Goal: Transaction & Acquisition: Purchase product/service

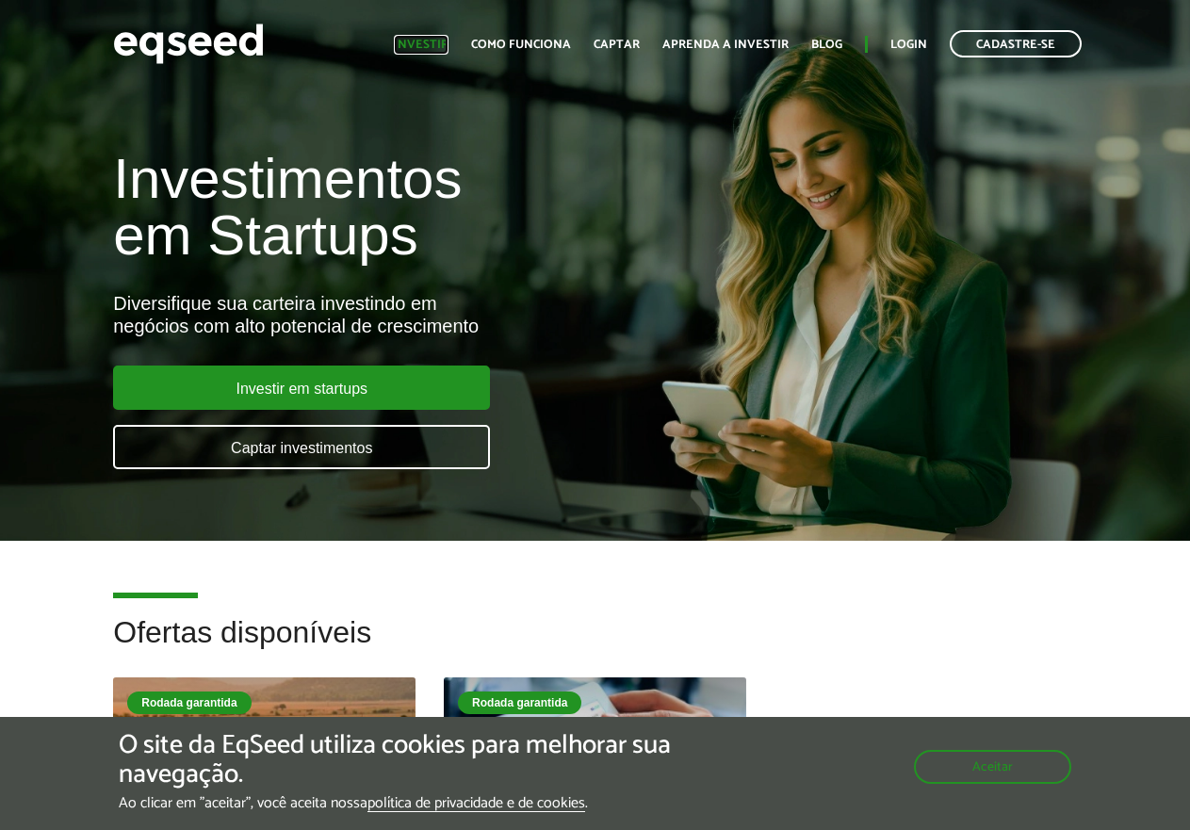
click at [423, 39] on link "Investir" at bounding box center [421, 45] width 55 height 12
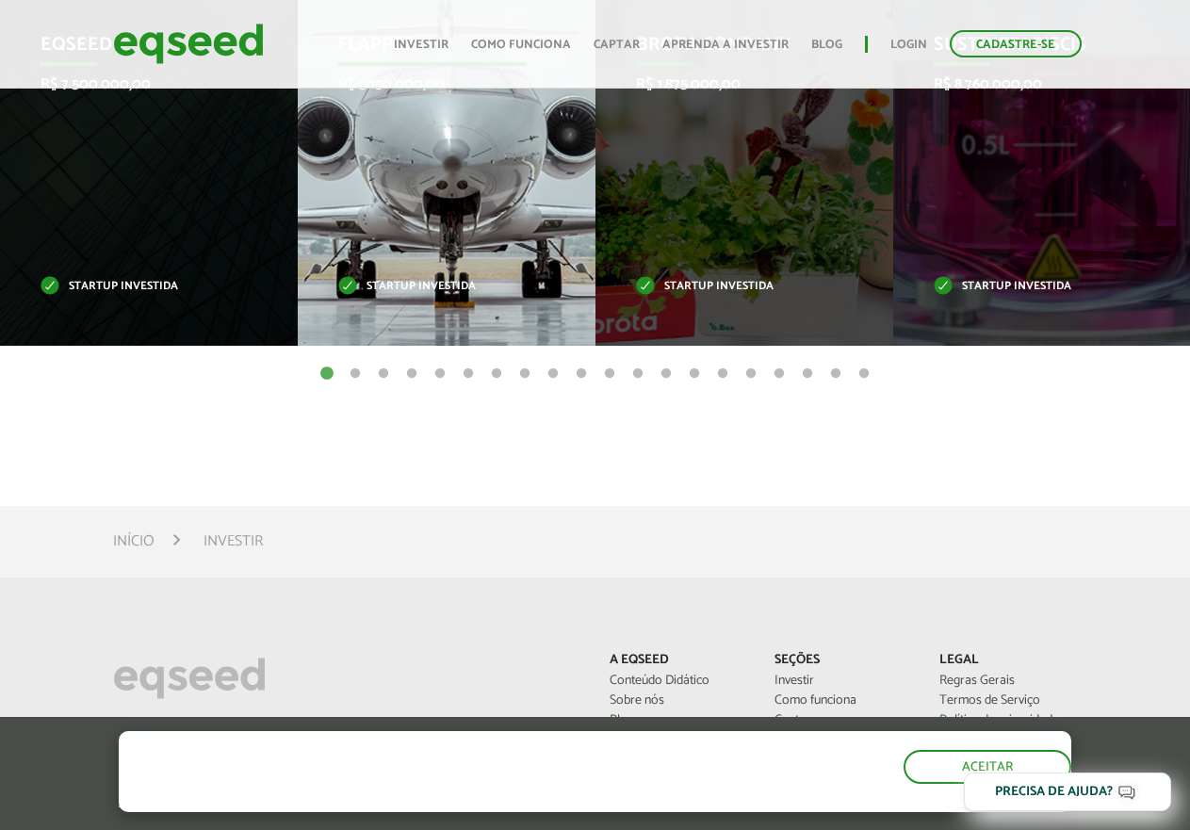
scroll to position [927, 0]
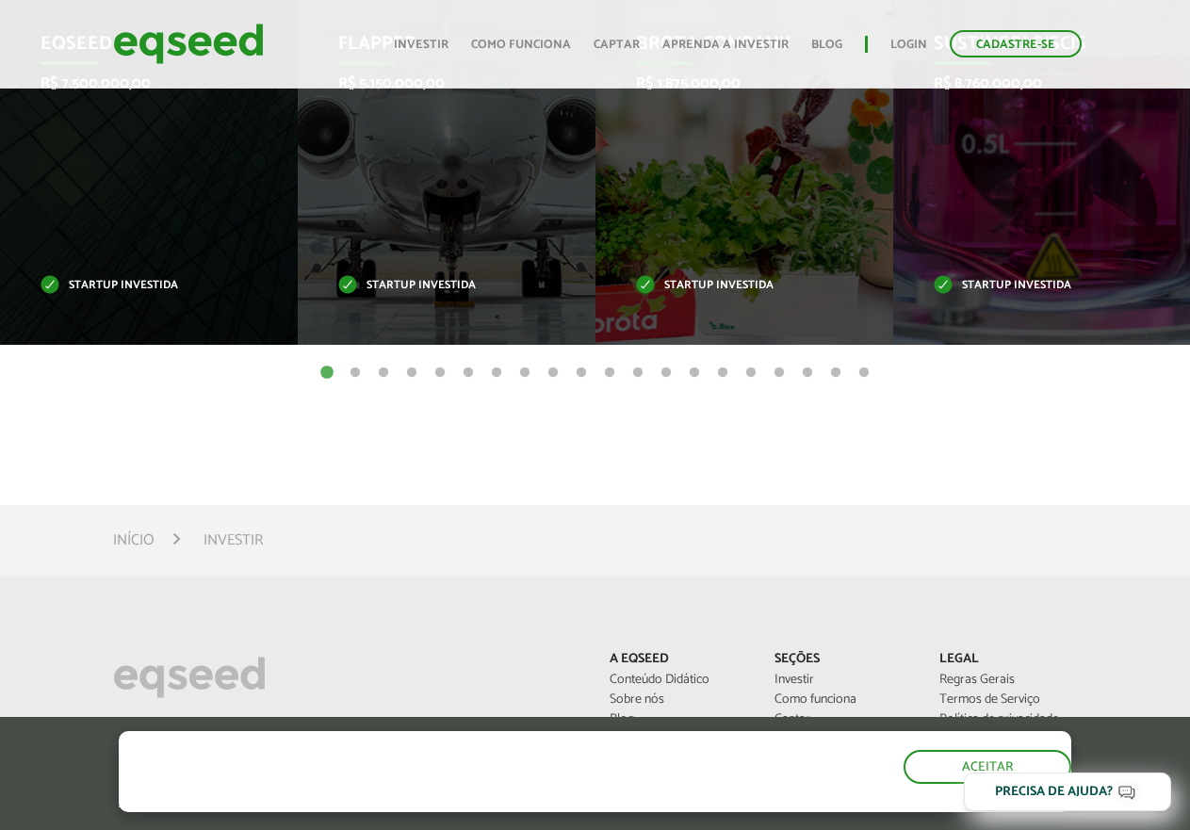
click at [356, 376] on button "2" at bounding box center [355, 373] width 19 height 19
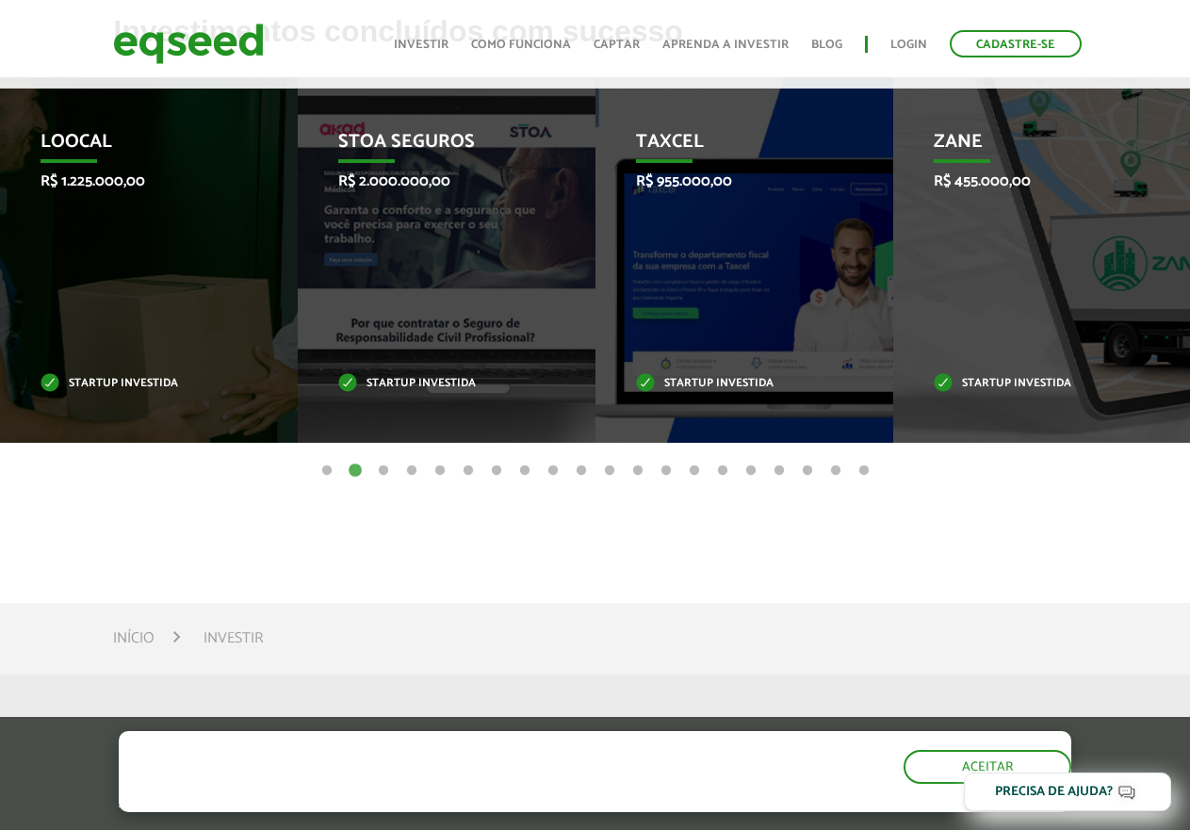
scroll to position [833, 0]
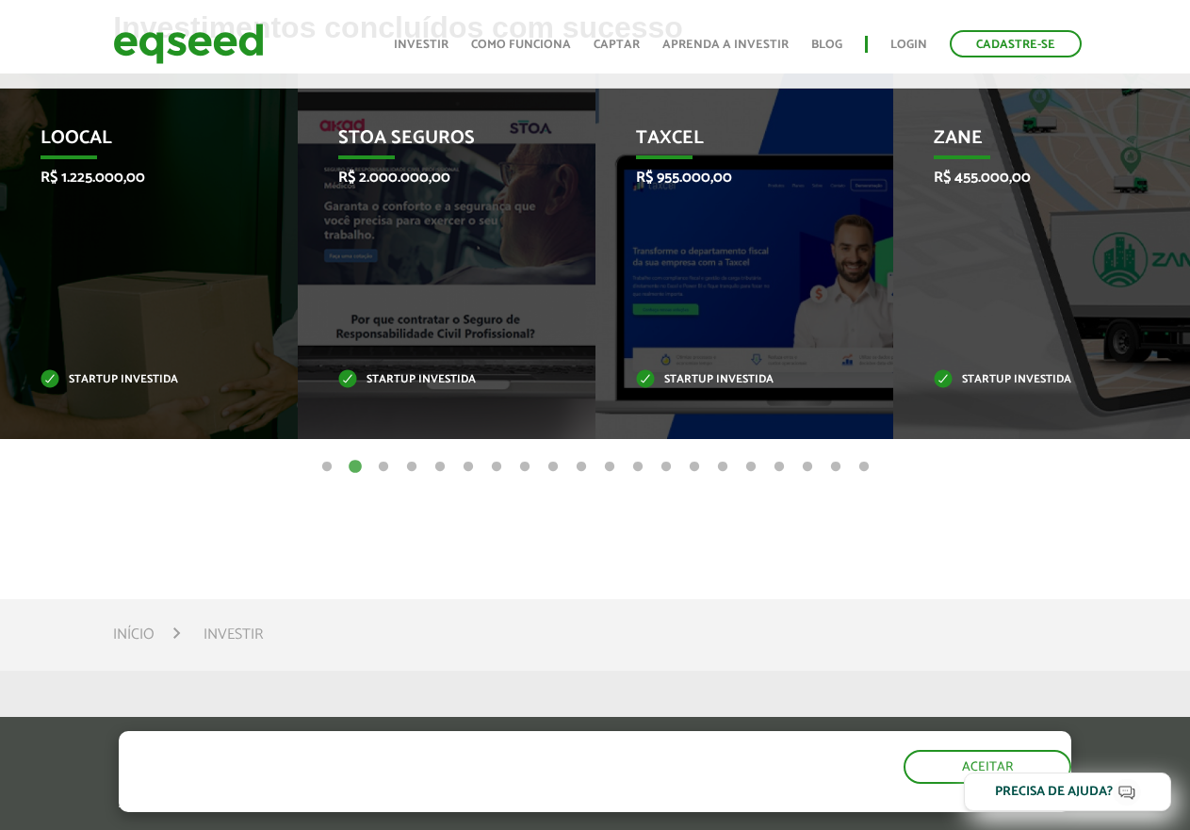
click at [381, 469] on button "3" at bounding box center [383, 467] width 19 height 19
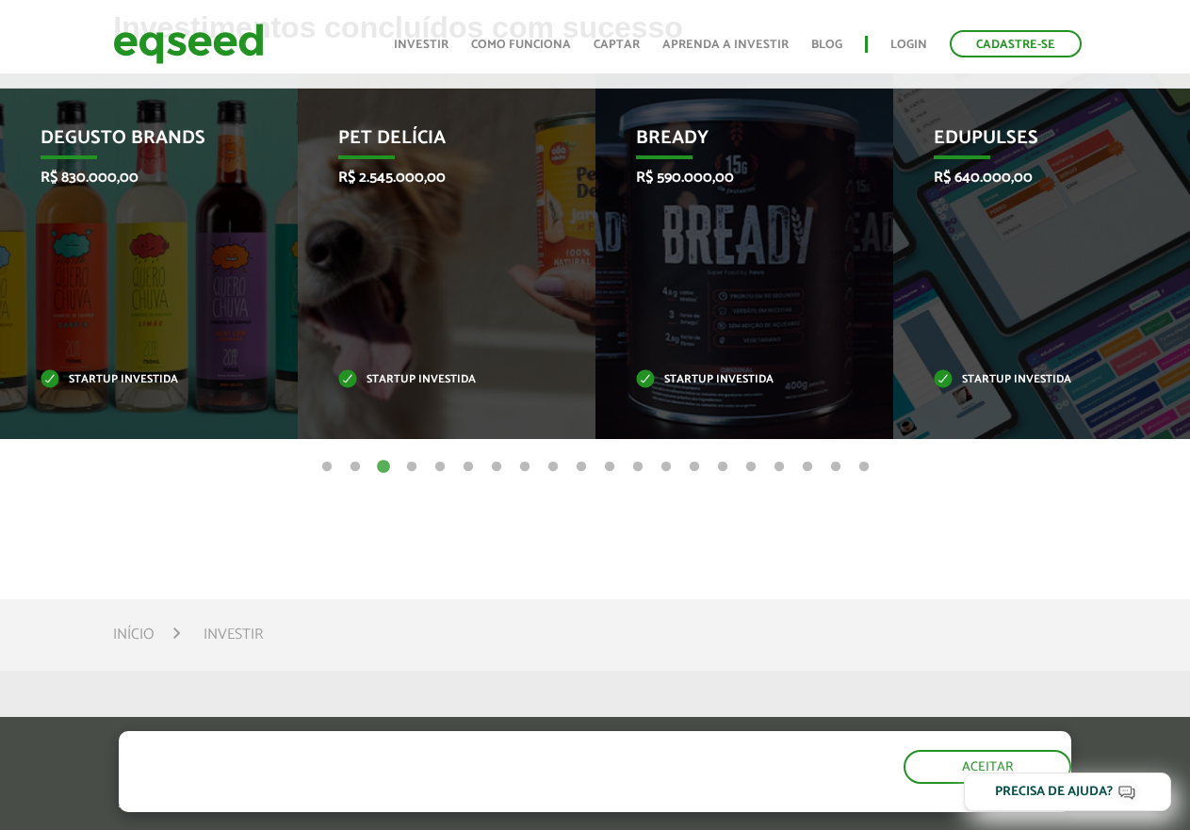
click at [409, 469] on button "4" at bounding box center [411, 467] width 19 height 19
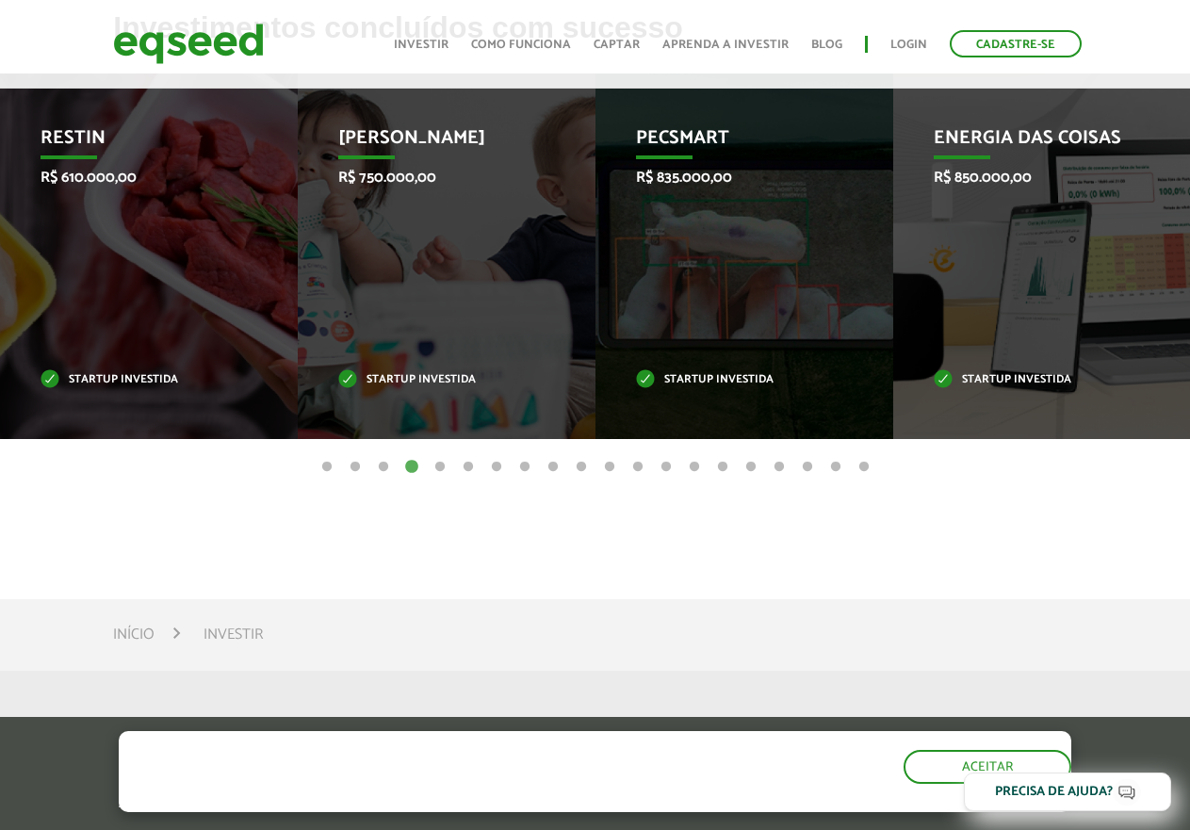
click at [442, 470] on button "5" at bounding box center [440, 467] width 19 height 19
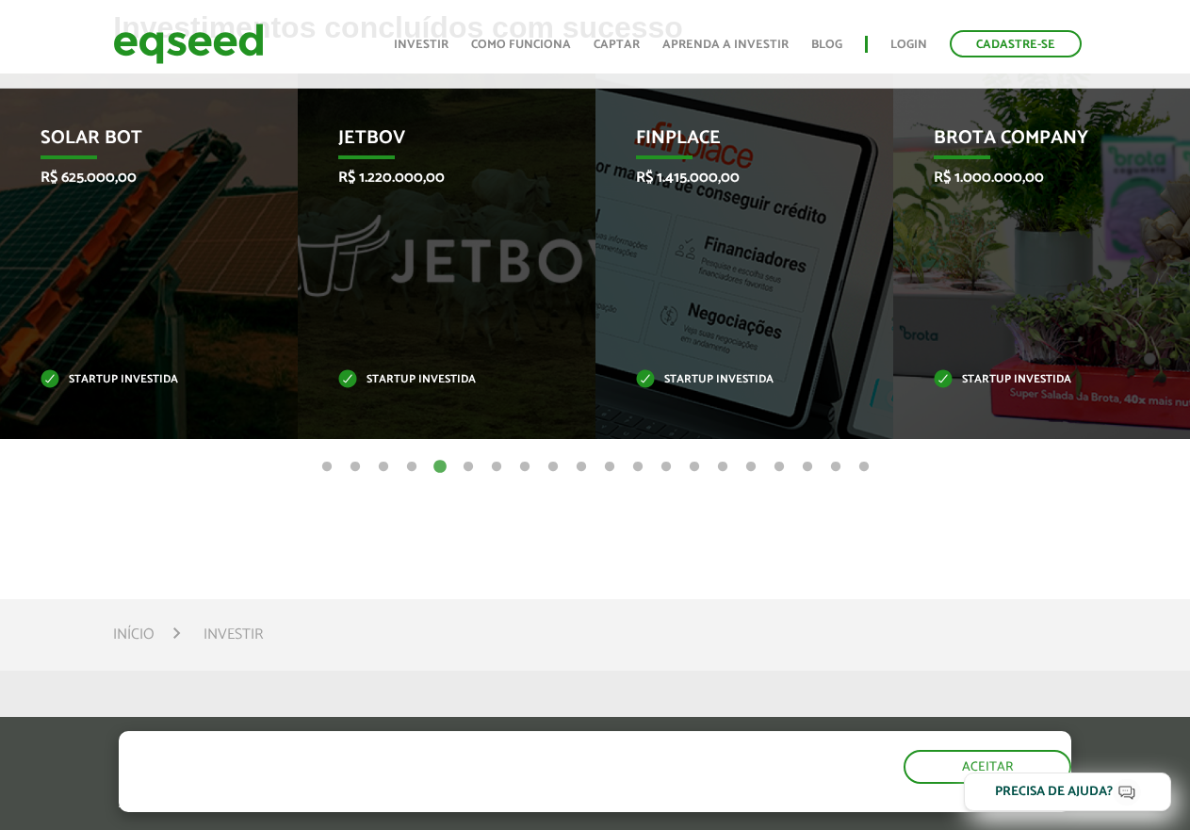
click at [468, 467] on button "6" at bounding box center [468, 467] width 19 height 19
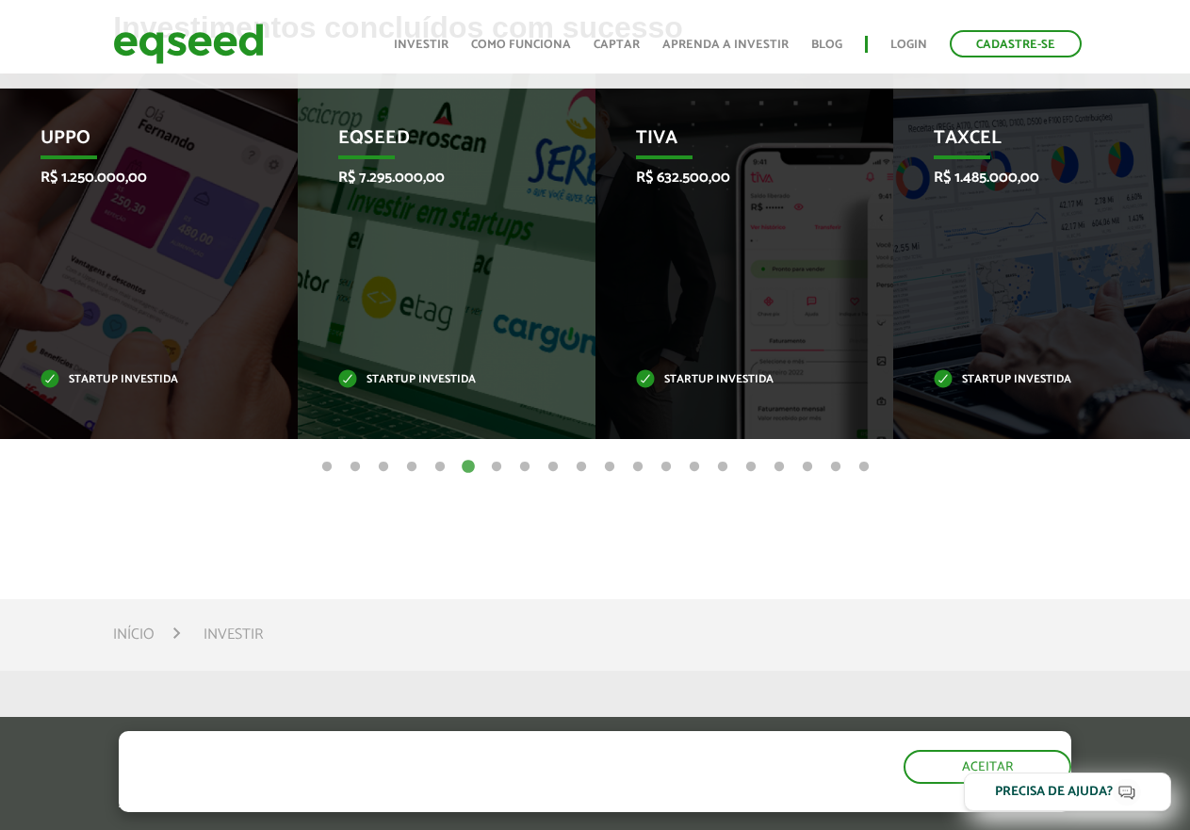
click at [498, 465] on button "7" at bounding box center [496, 467] width 19 height 19
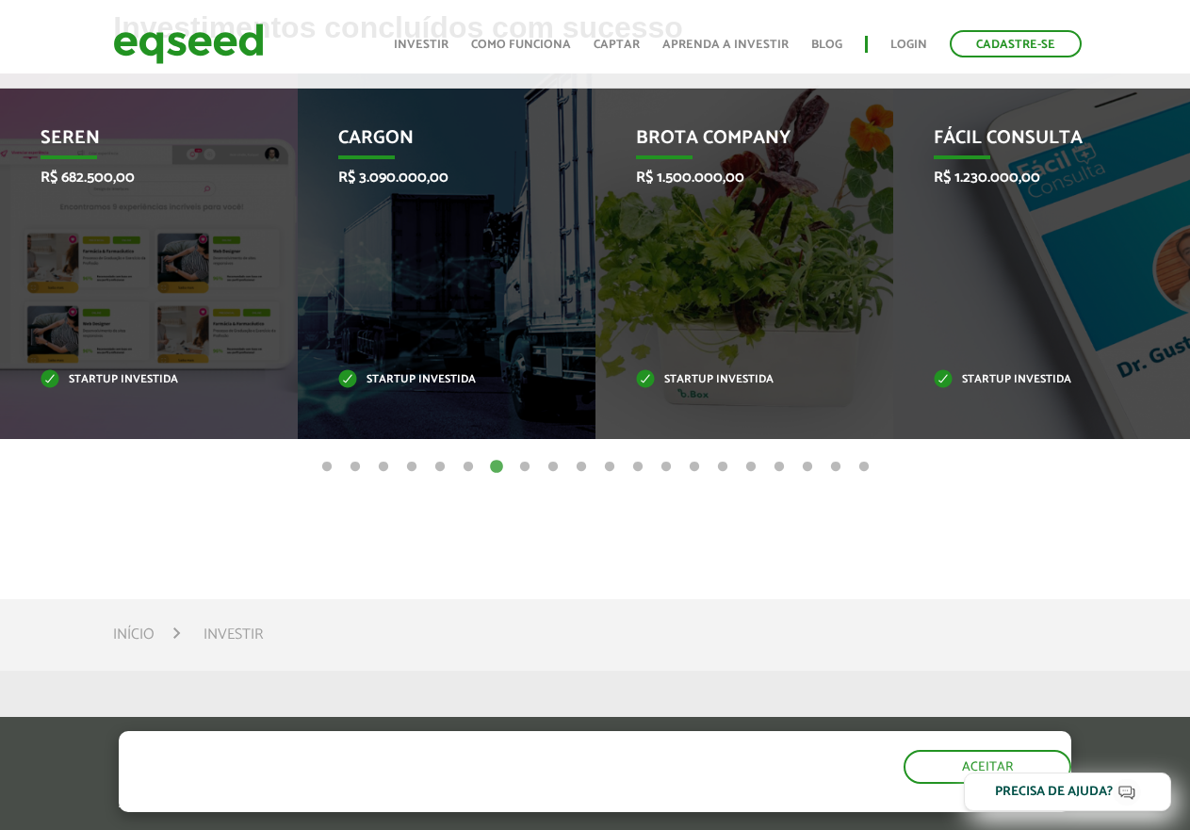
click at [526, 468] on button "8" at bounding box center [524, 467] width 19 height 19
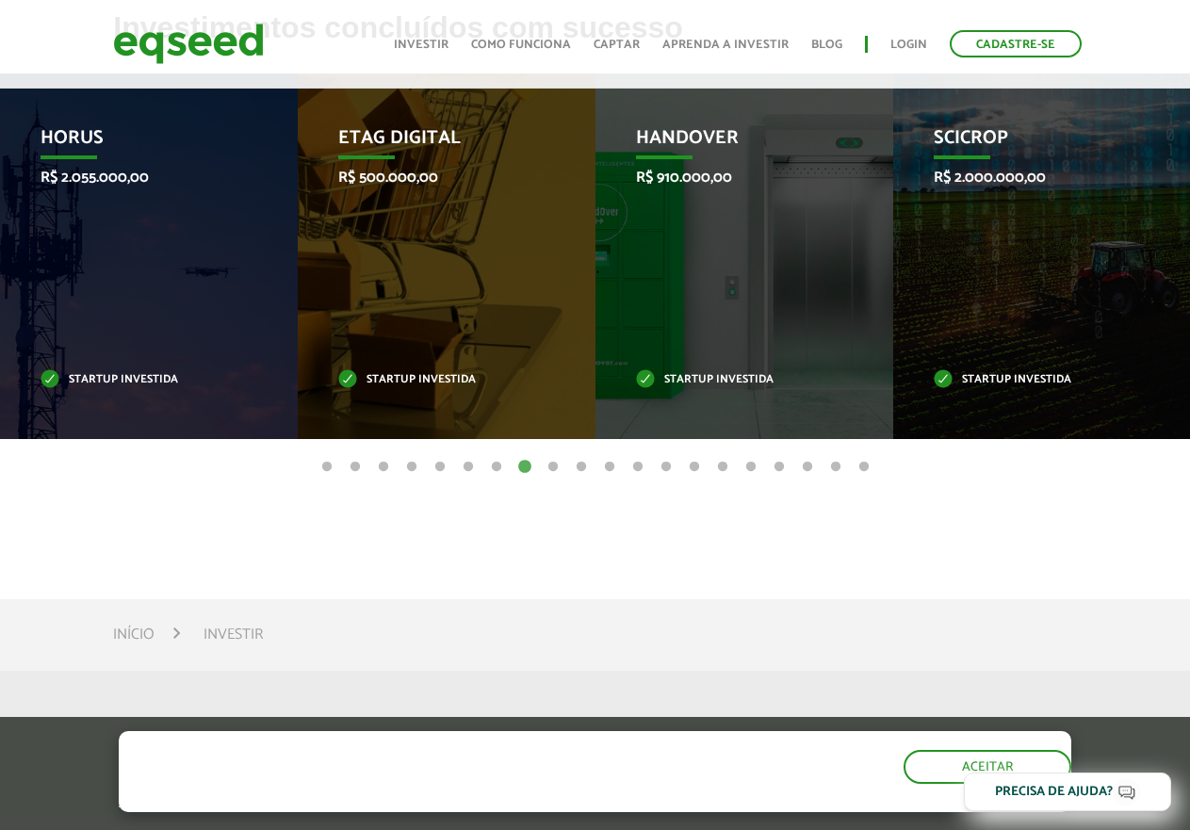
click at [556, 470] on button "9" at bounding box center [553, 467] width 19 height 19
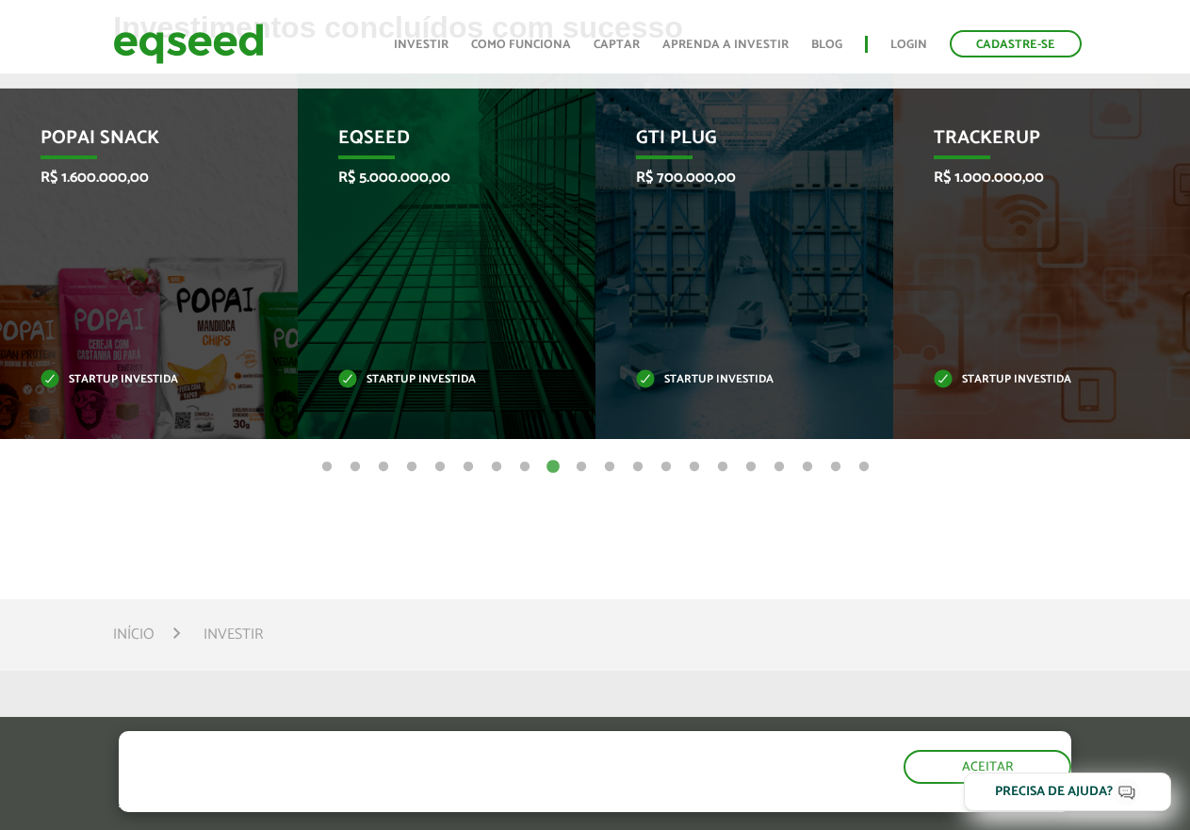
click at [581, 464] on button "10" at bounding box center [581, 467] width 19 height 19
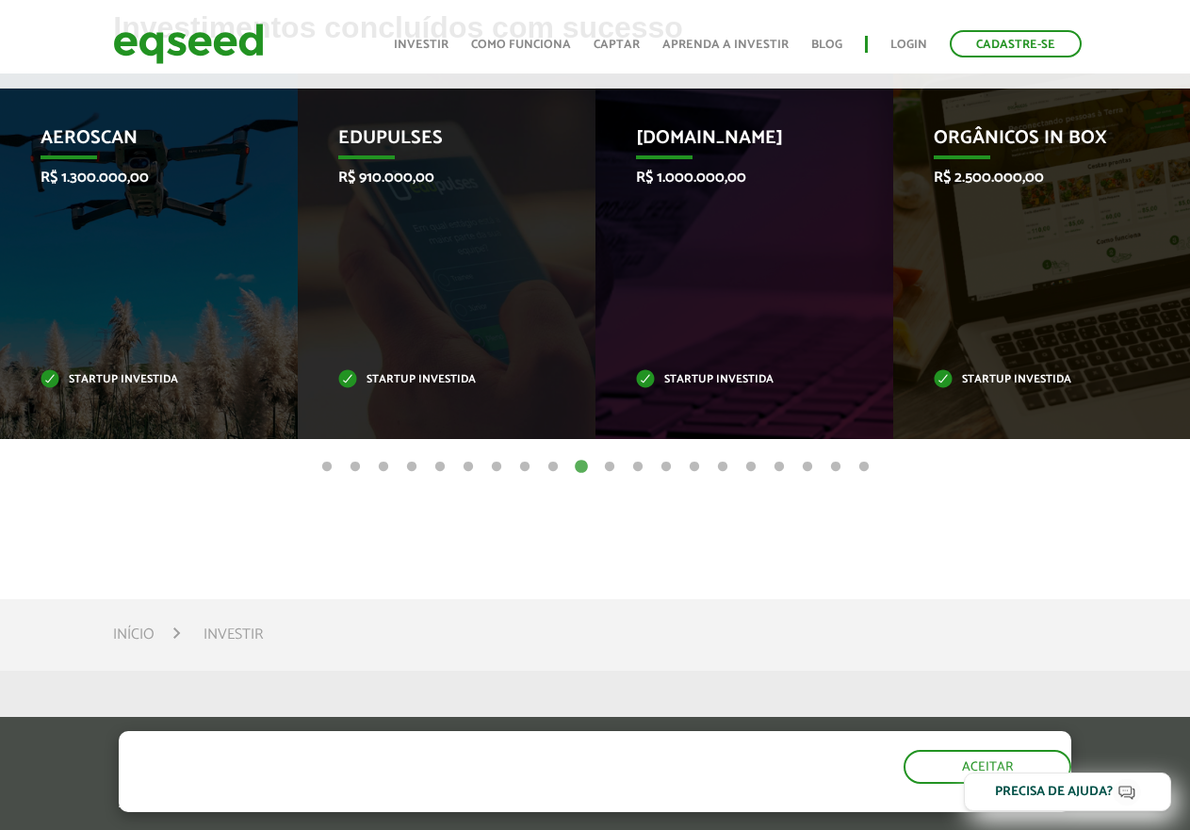
click at [614, 468] on button "11" at bounding box center [609, 467] width 19 height 19
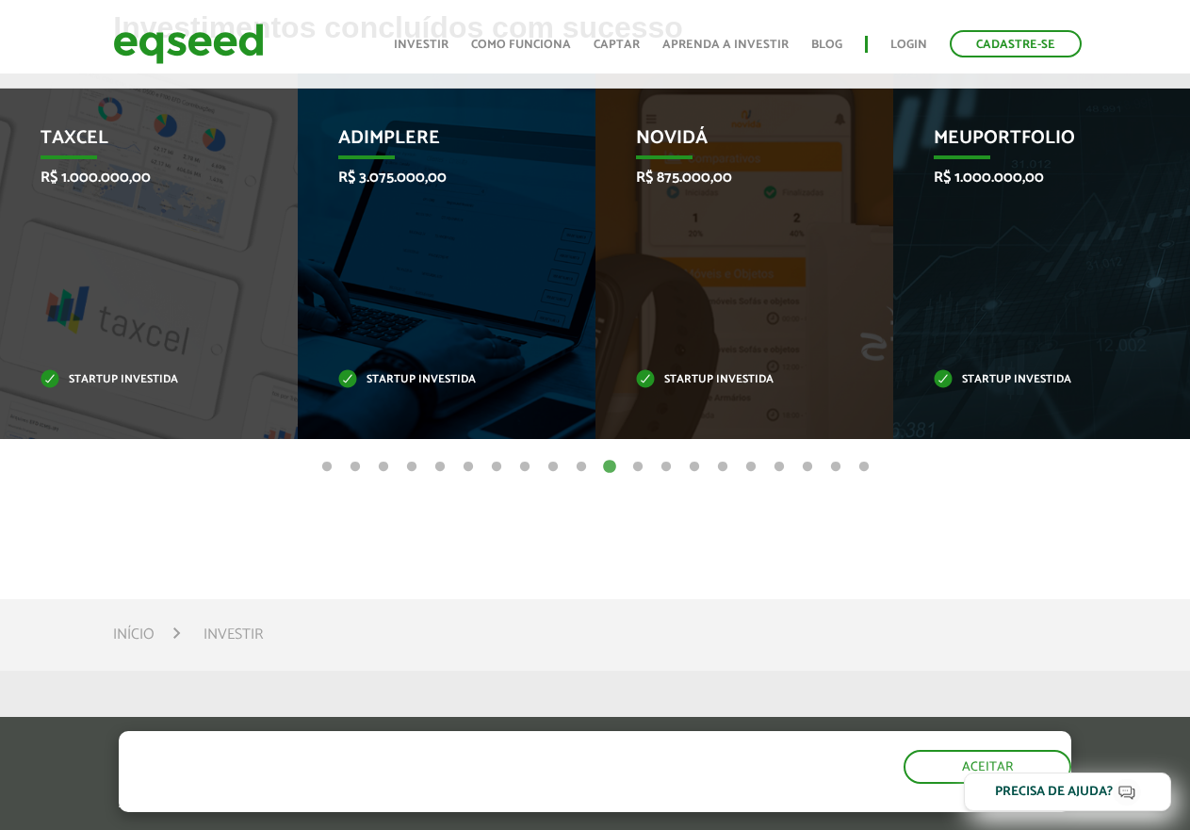
click at [636, 467] on button "12" at bounding box center [637, 467] width 19 height 19
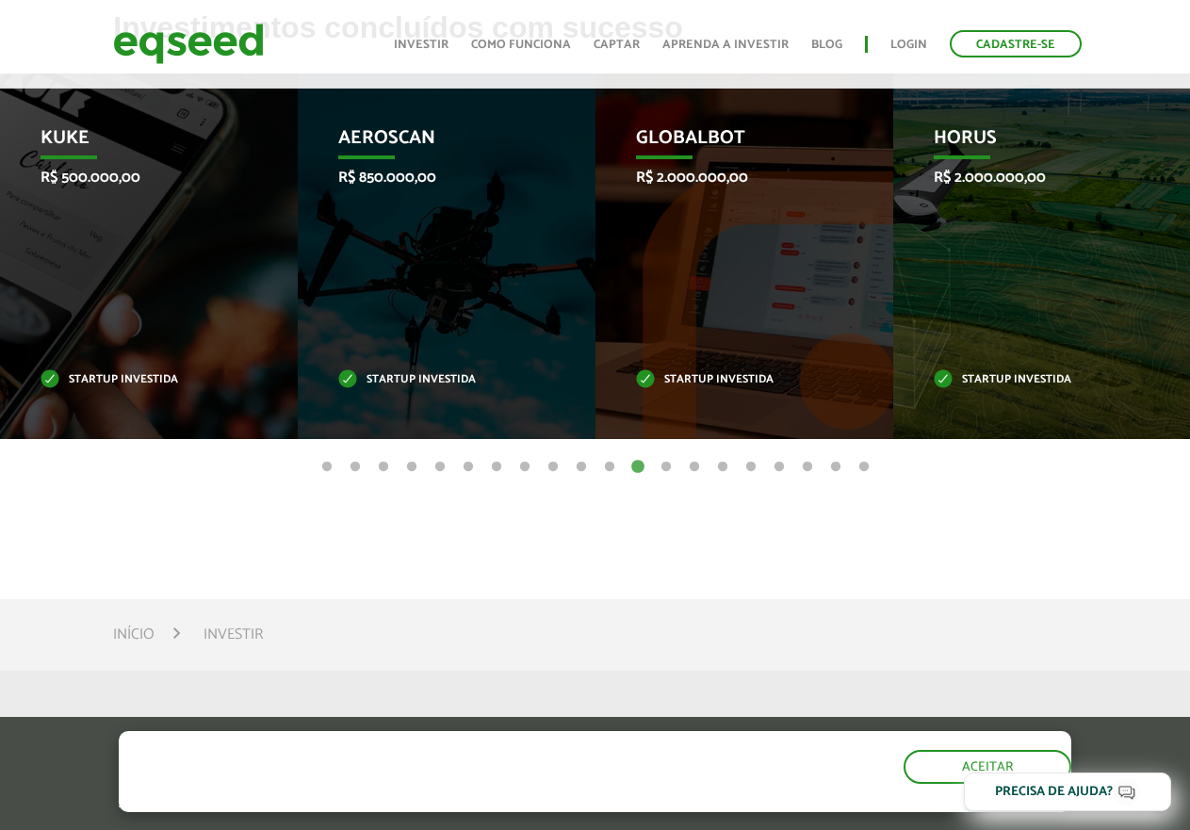
click at [661, 466] on button "13" at bounding box center [666, 467] width 19 height 19
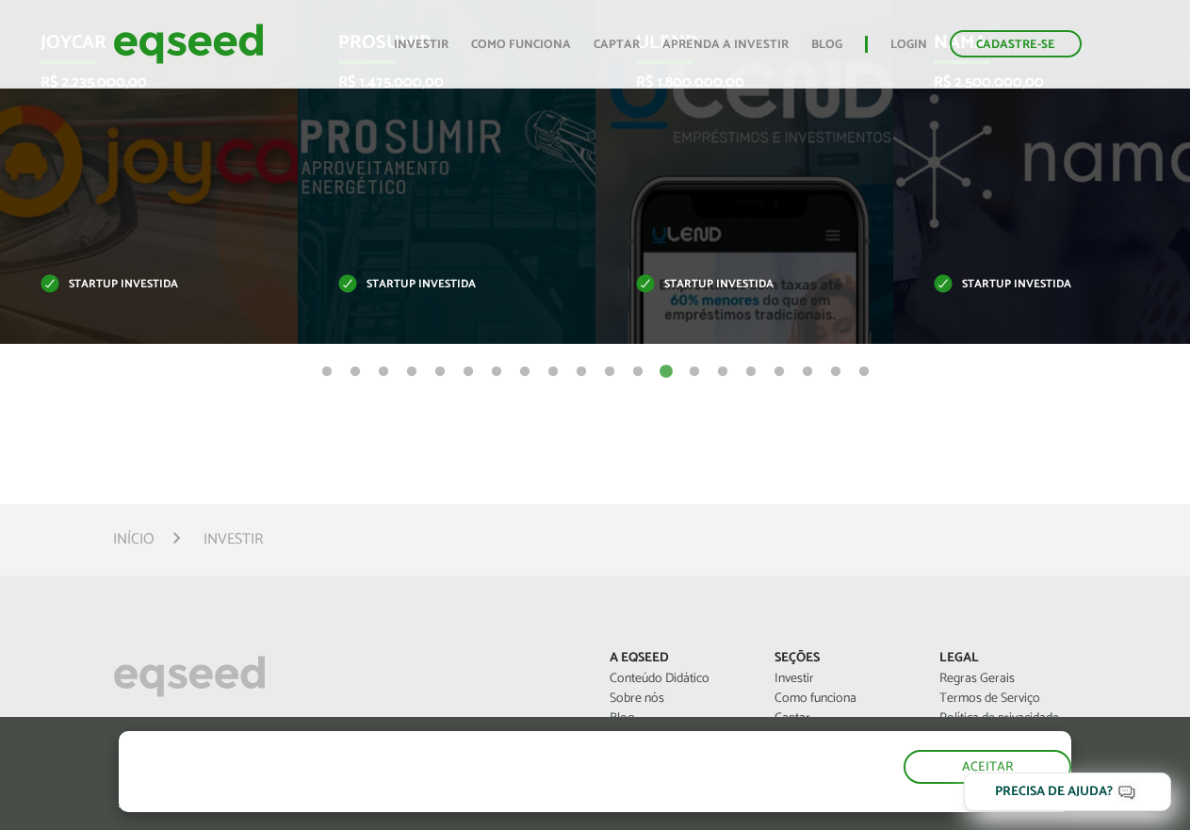
scroll to position [901, 0]
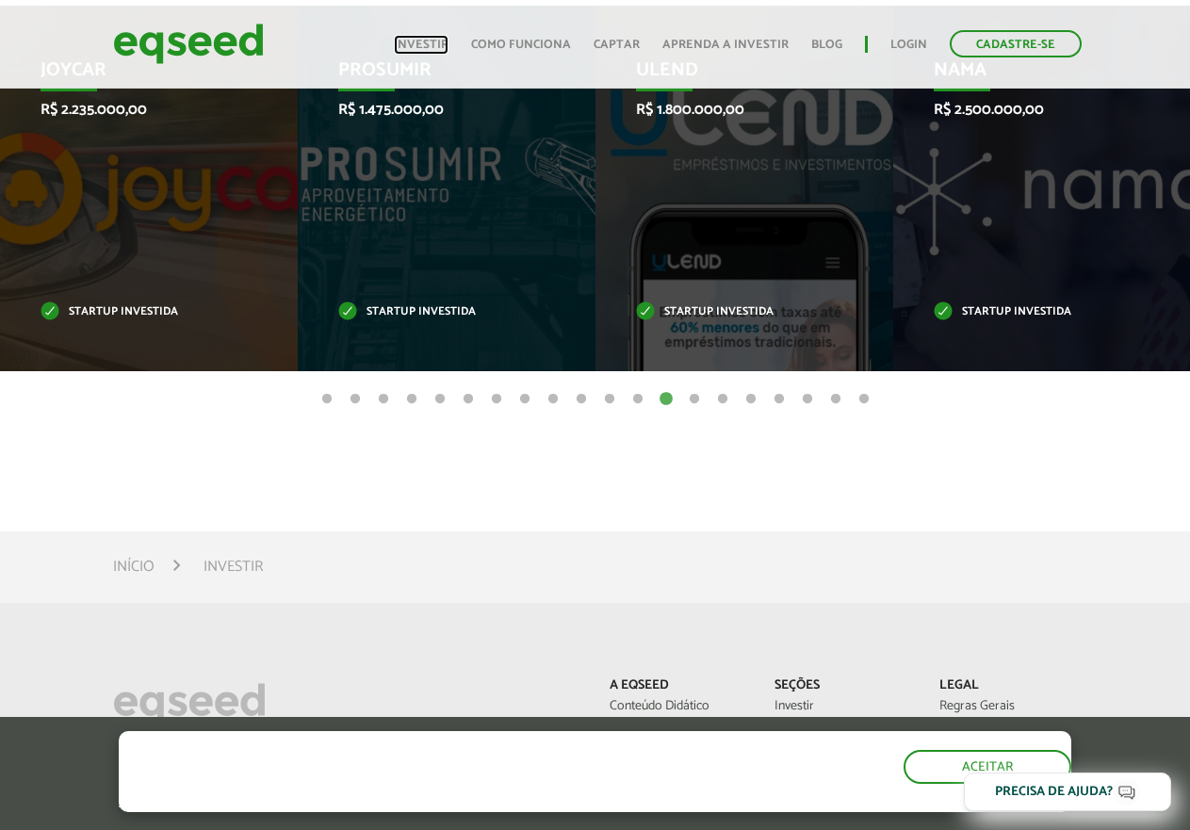
click at [445, 44] on link "Investir" at bounding box center [421, 45] width 55 height 12
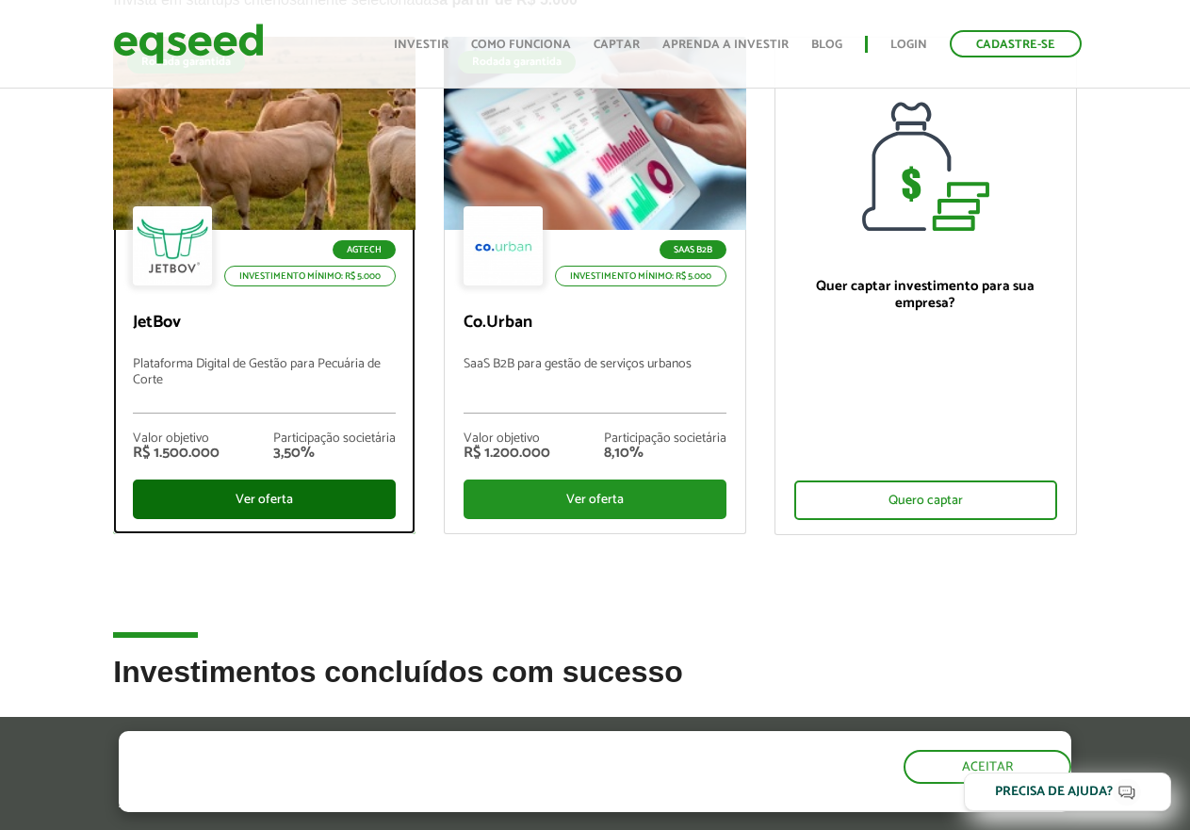
click at [282, 502] on div "Ver oferta" at bounding box center [264, 500] width 263 height 40
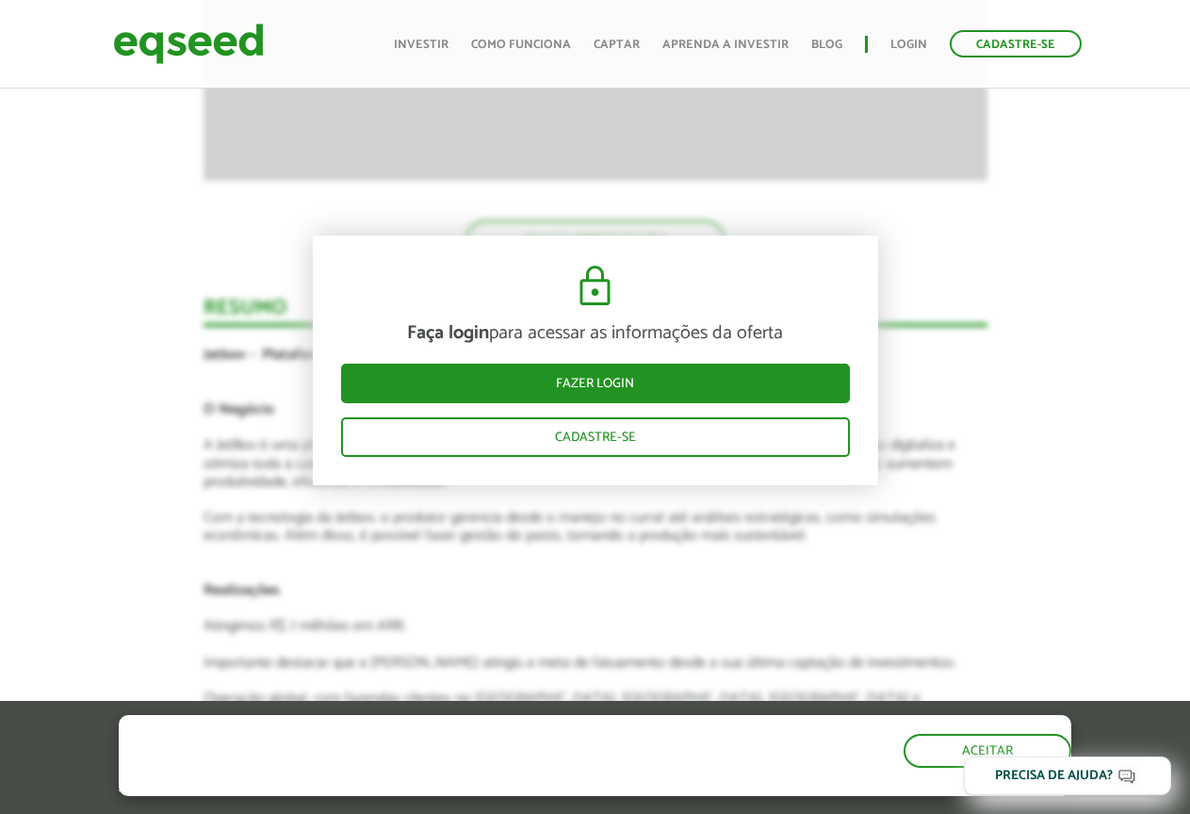
scroll to position [2727, 0]
